Goal: Information Seeking & Learning: Find specific page/section

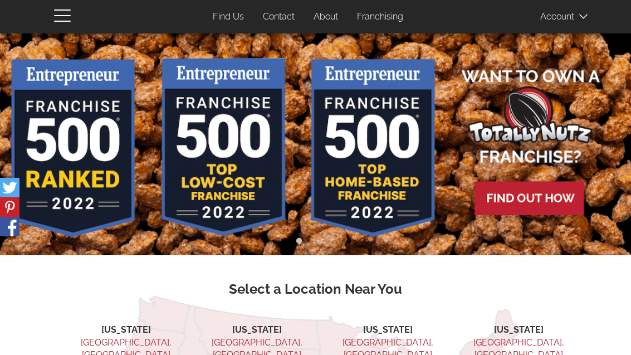
click at [584, 18] on icon at bounding box center [583, 16] width 8 height 4
click at [405, 17] on div at bounding box center [315, 177] width 631 height 355
click at [377, 22] on link "Franchising" at bounding box center [380, 17] width 63 height 22
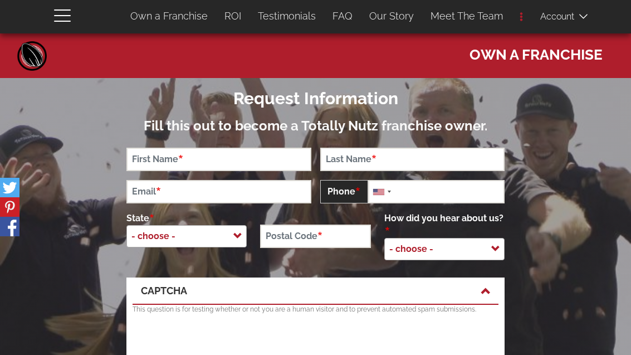
click at [149, 22] on link "Own a Franchise" at bounding box center [169, 15] width 94 height 23
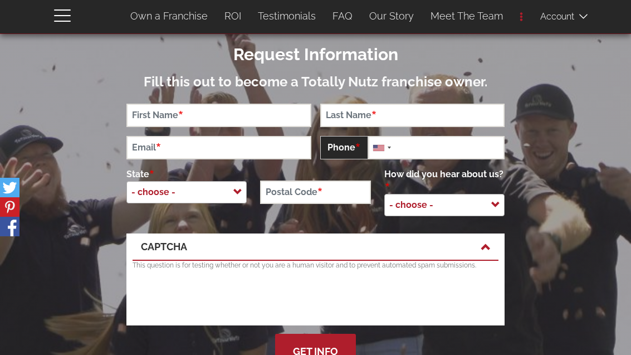
scroll to position [72, 0]
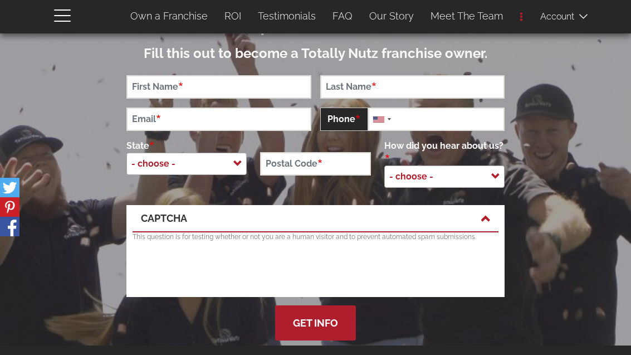
click at [57, 13] on span "button" at bounding box center [65, 14] width 22 height 13
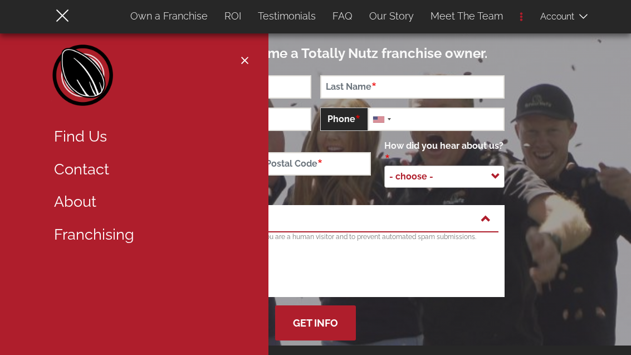
click at [61, 135] on link "Find Us" at bounding box center [149, 136] width 206 height 33
click at [70, 140] on link "Find Us" at bounding box center [149, 136] width 206 height 33
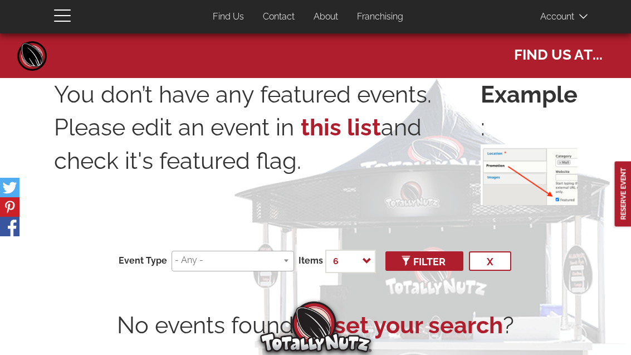
select select
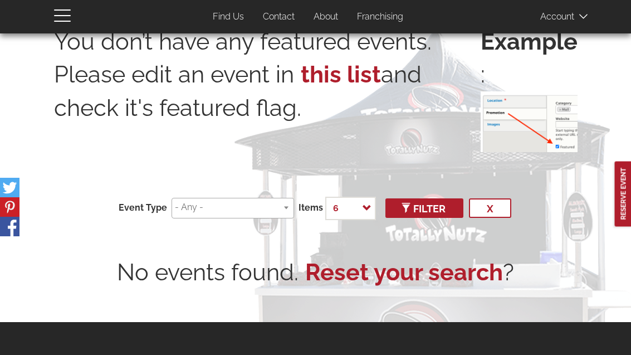
scroll to position [53, 0]
